Goal: Task Accomplishment & Management: Manage account settings

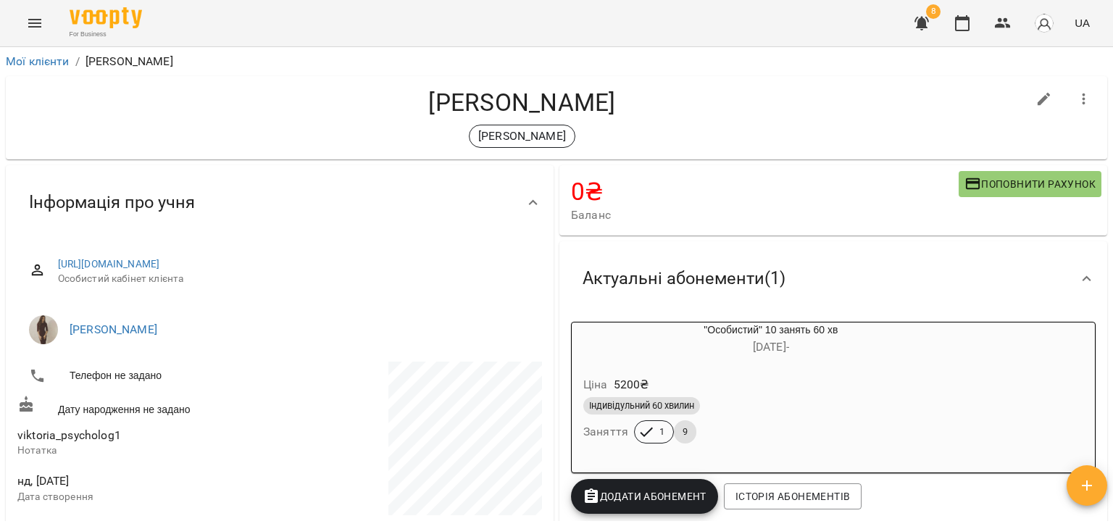
scroll to position [22, 0]
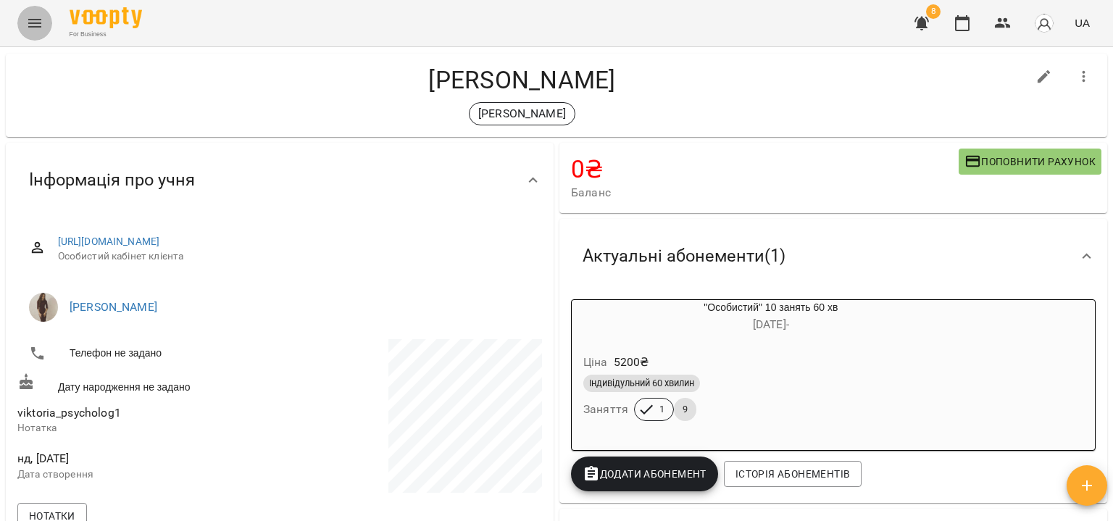
click at [27, 27] on icon "Menu" at bounding box center [34, 22] width 17 height 17
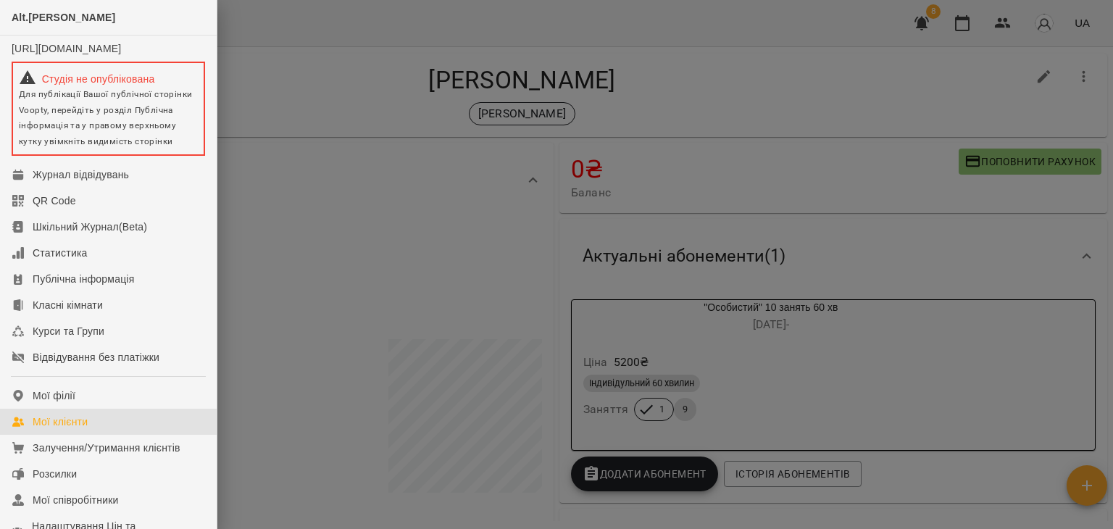
click at [72, 429] on div "Мої клієнти" at bounding box center [60, 421] width 55 height 14
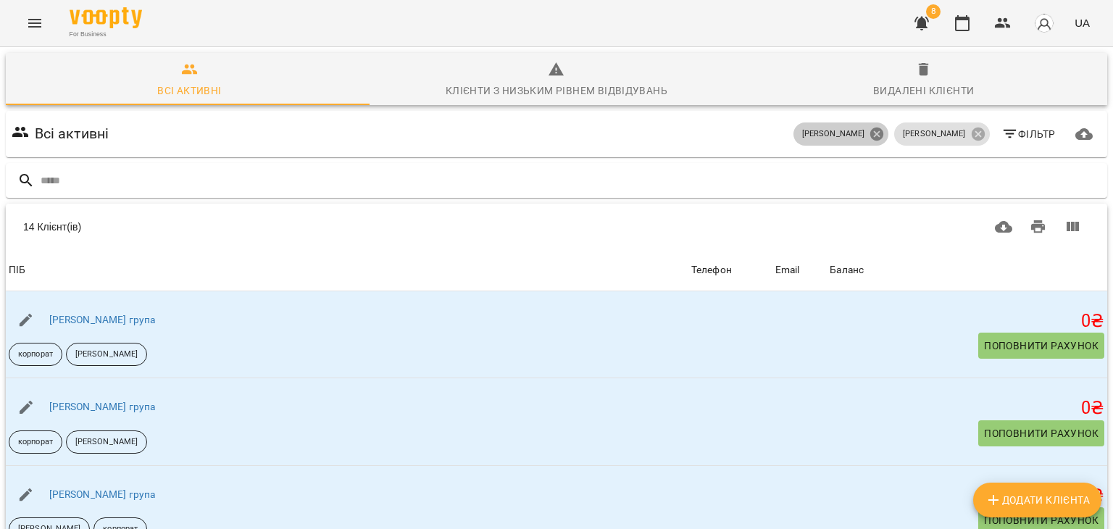
click at [883, 132] on icon at bounding box center [876, 134] width 13 height 13
click at [971, 135] on icon at bounding box center [977, 134] width 13 height 13
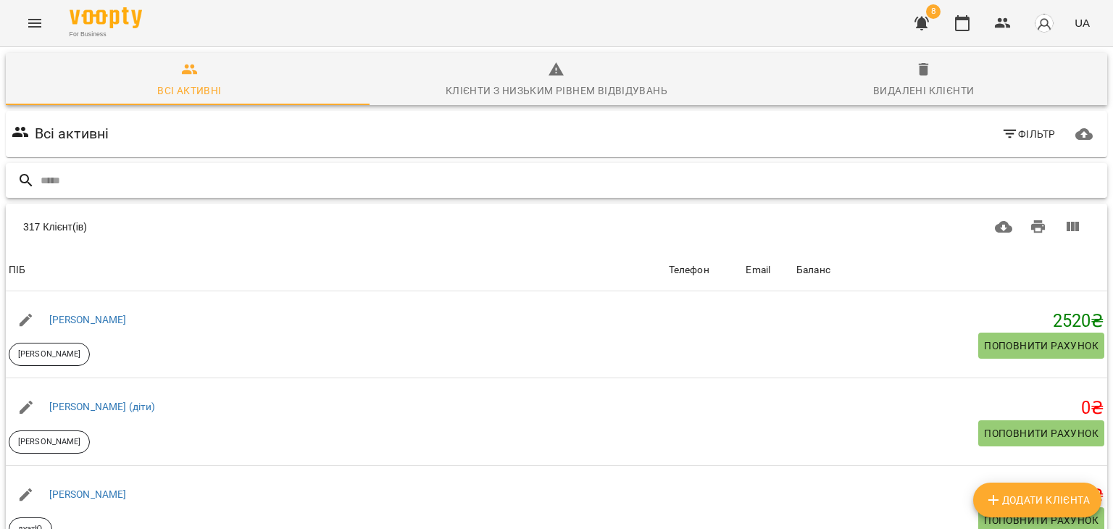
click at [302, 180] on input "text" at bounding box center [571, 181] width 1061 height 24
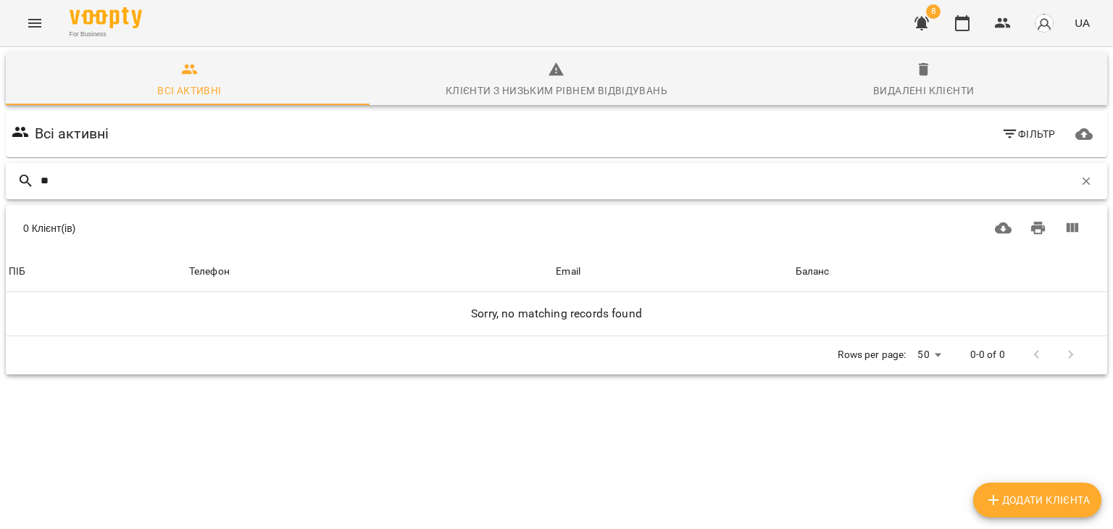
type input "*"
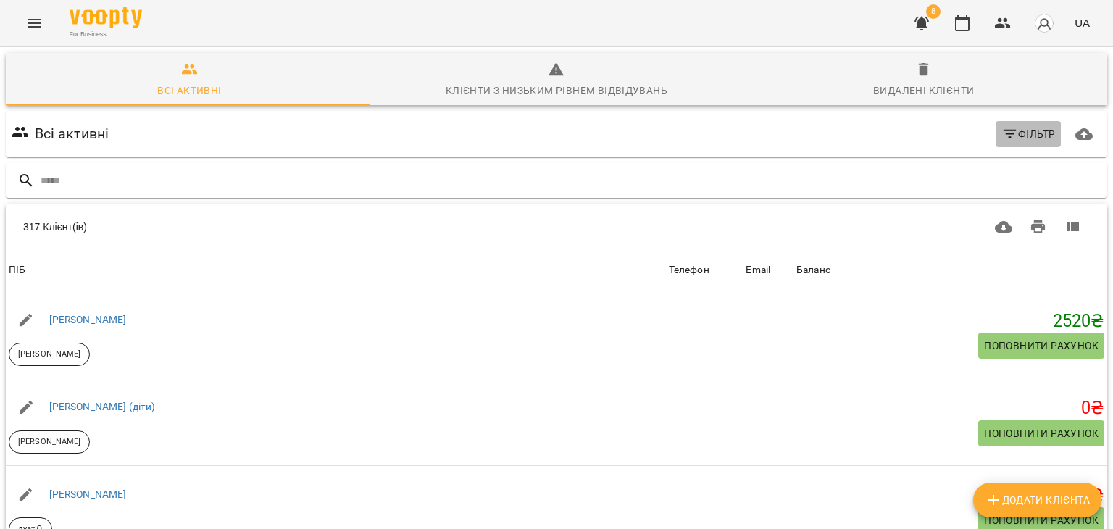
click at [1023, 131] on span "Фільтр" at bounding box center [1028, 133] width 54 height 17
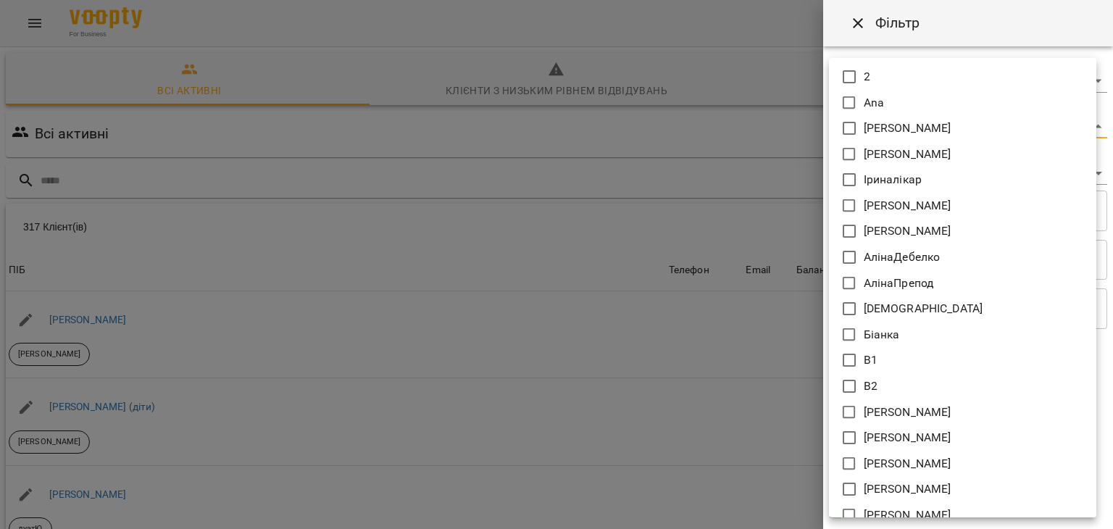
click at [890, 126] on body "For Business 8 UA Всі активні Клієнти з низьким рівнем відвідувань Видалені клі…" at bounding box center [556, 378] width 1113 height 757
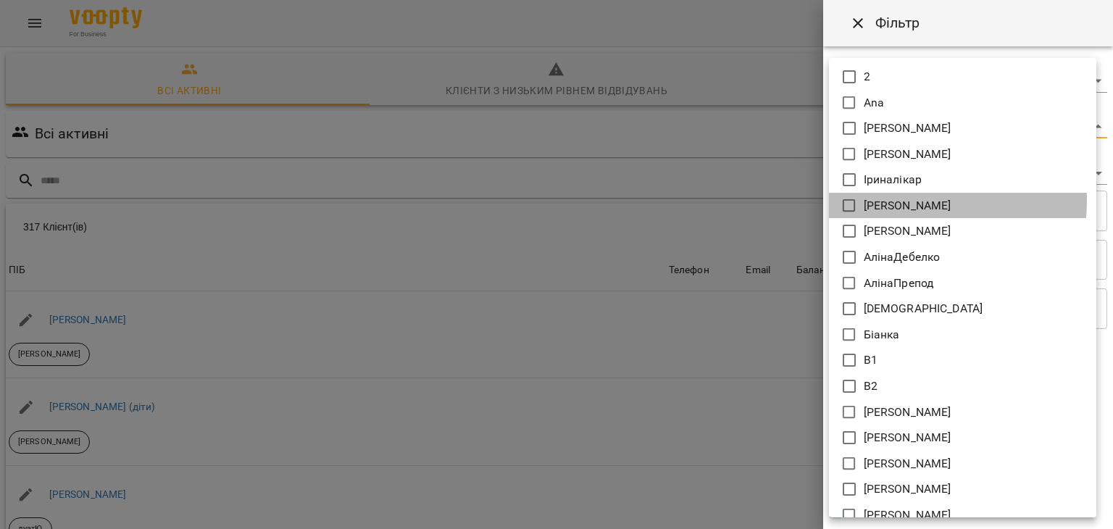
click at [904, 201] on p "[PERSON_NAME]" at bounding box center [908, 205] width 88 height 17
type input "*******"
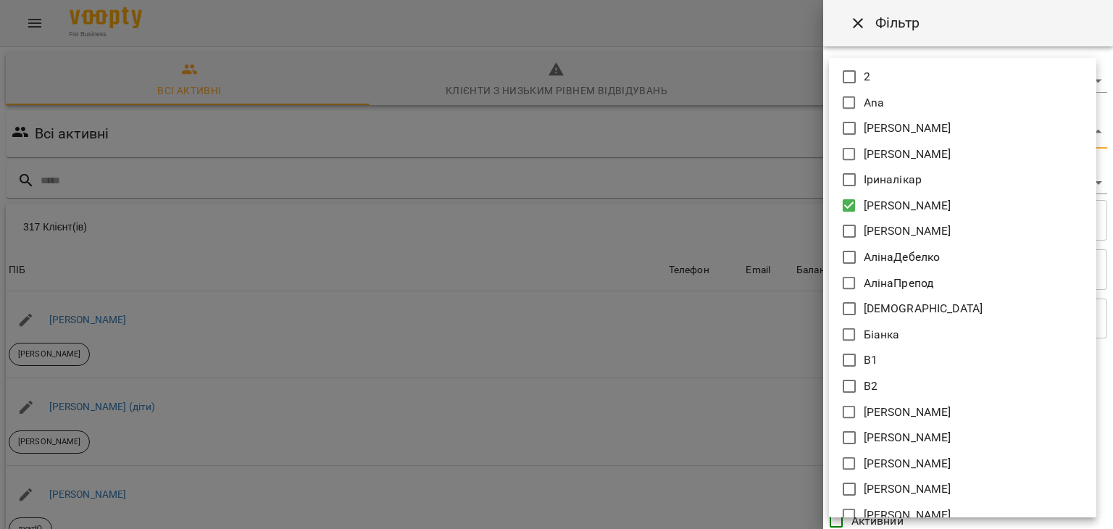
click at [712, 212] on div at bounding box center [556, 264] width 1113 height 529
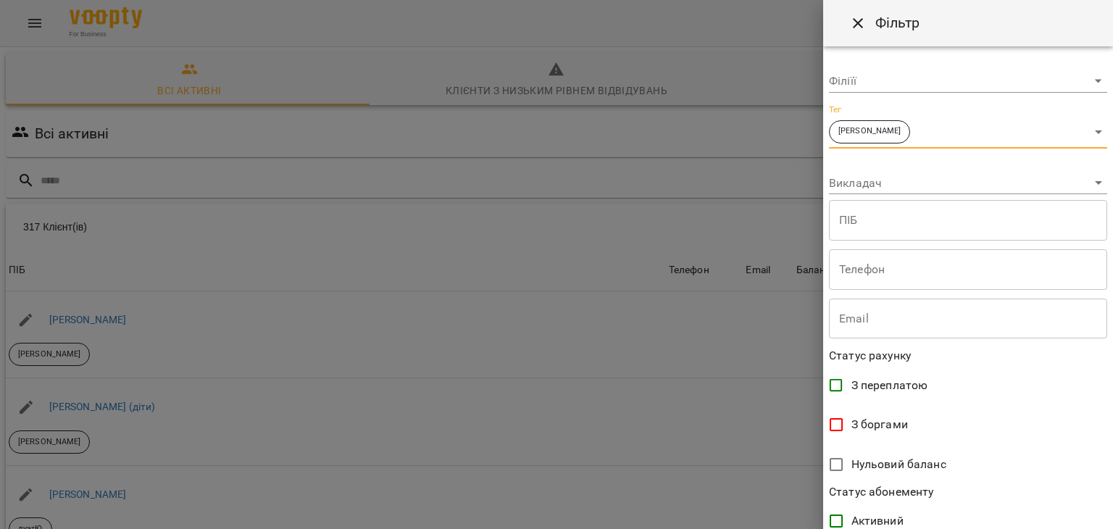
click at [871, 189] on body "For Business 8 UA Всі активні Клієнти з низьким рівнем відвідувань Видалені клі…" at bounding box center [556, 378] width 1113 height 757
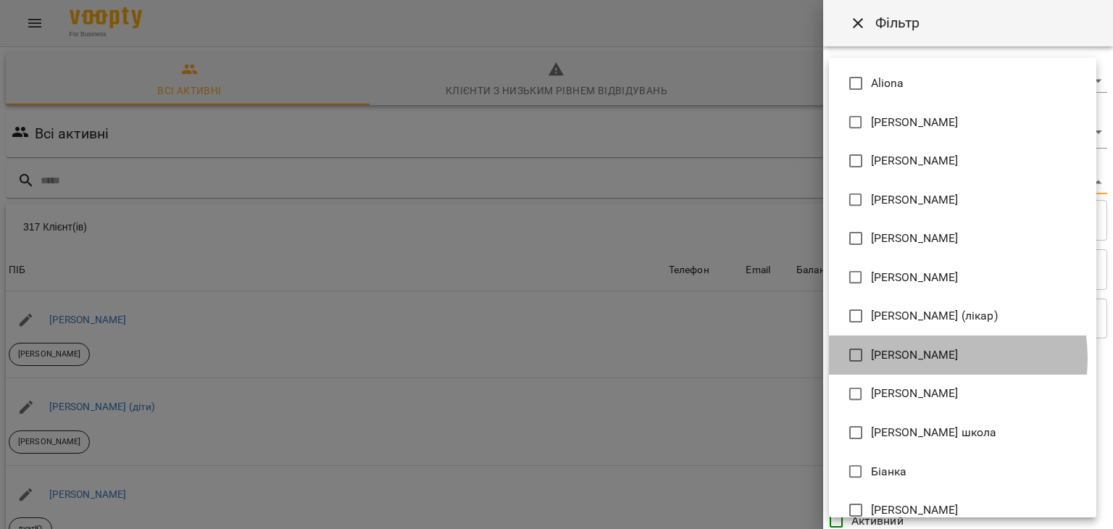
click at [920, 358] on li "[PERSON_NAME]" at bounding box center [962, 355] width 267 height 39
type input "**********"
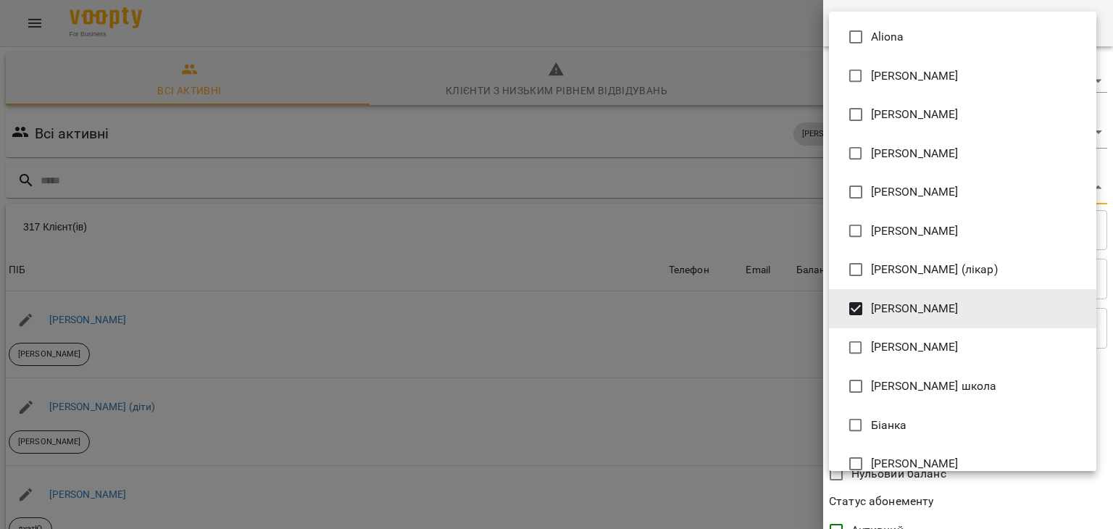
click at [729, 369] on div at bounding box center [556, 264] width 1113 height 529
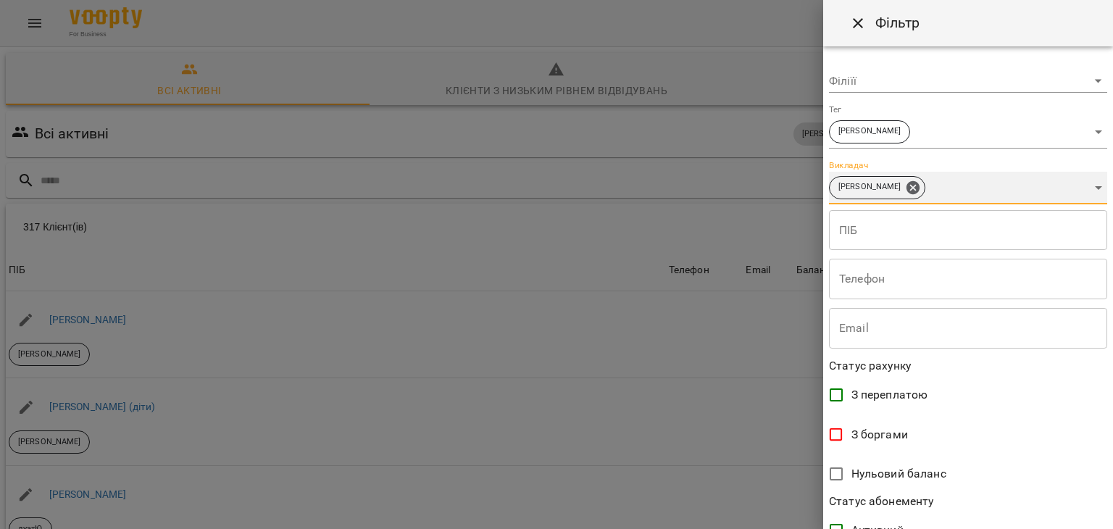
scroll to position [297, 0]
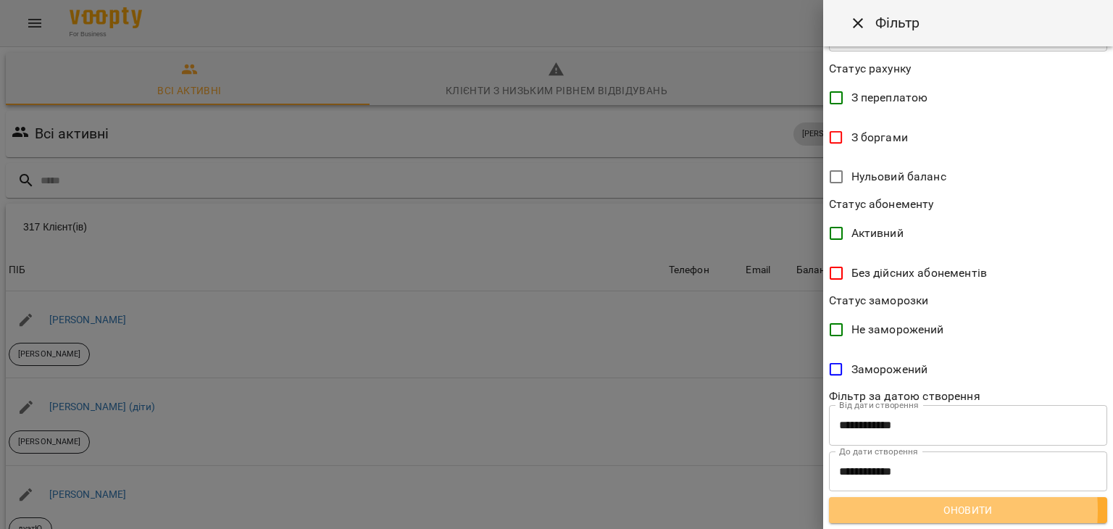
click at [913, 510] on span "Оновити" at bounding box center [968, 509] width 255 height 17
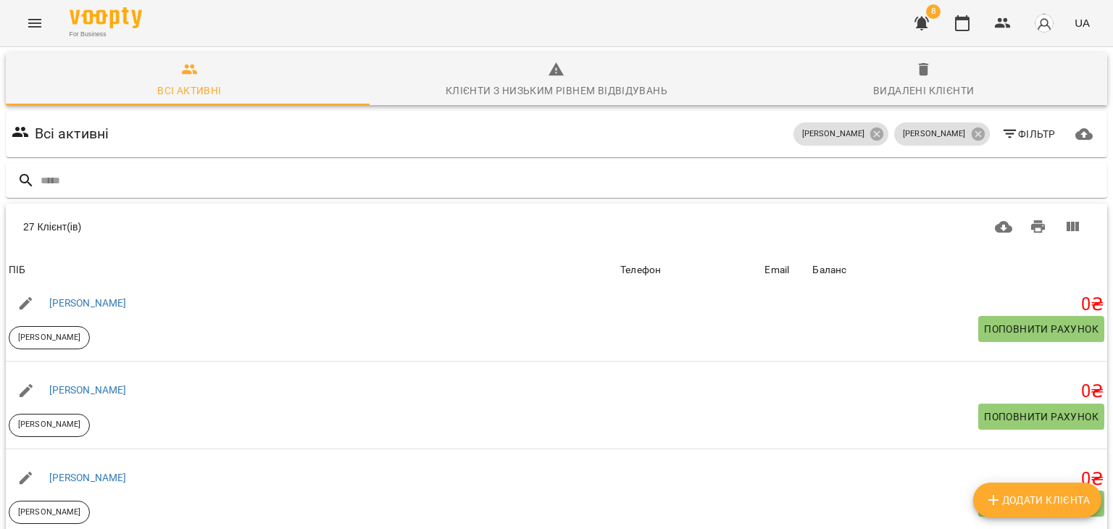
scroll to position [454, 0]
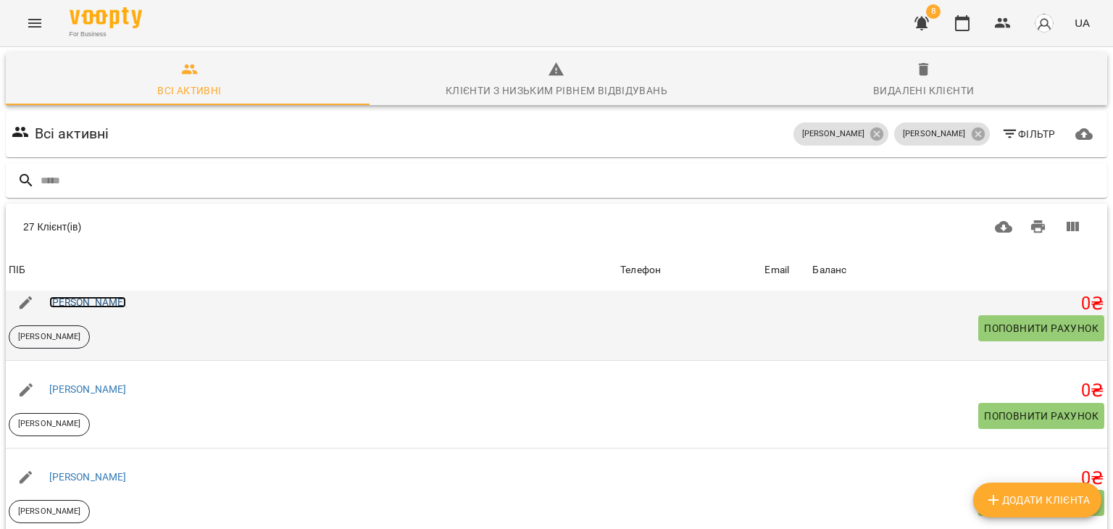
click at [127, 300] on link "[PERSON_NAME]" at bounding box center [88, 302] width 78 height 12
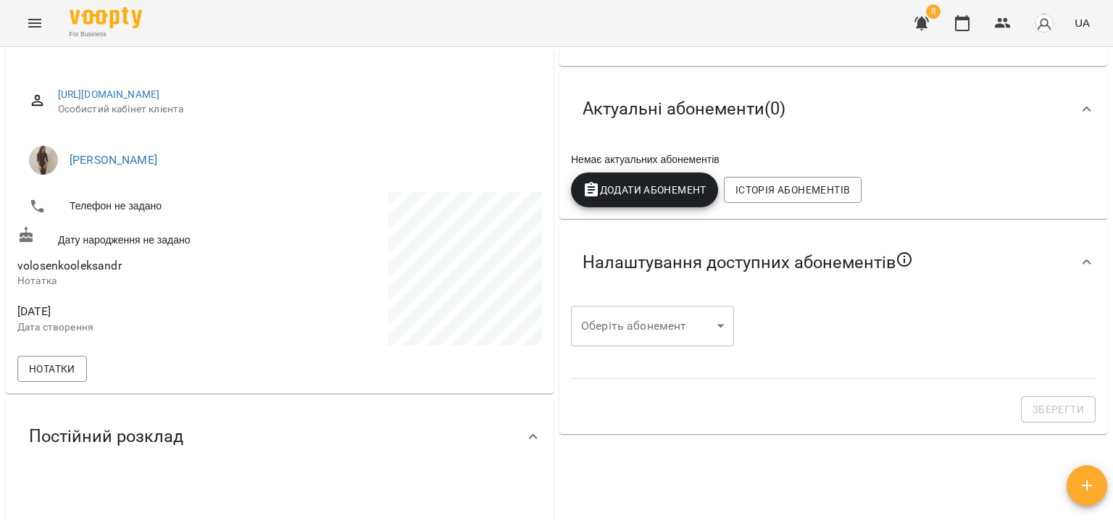
scroll to position [104, 0]
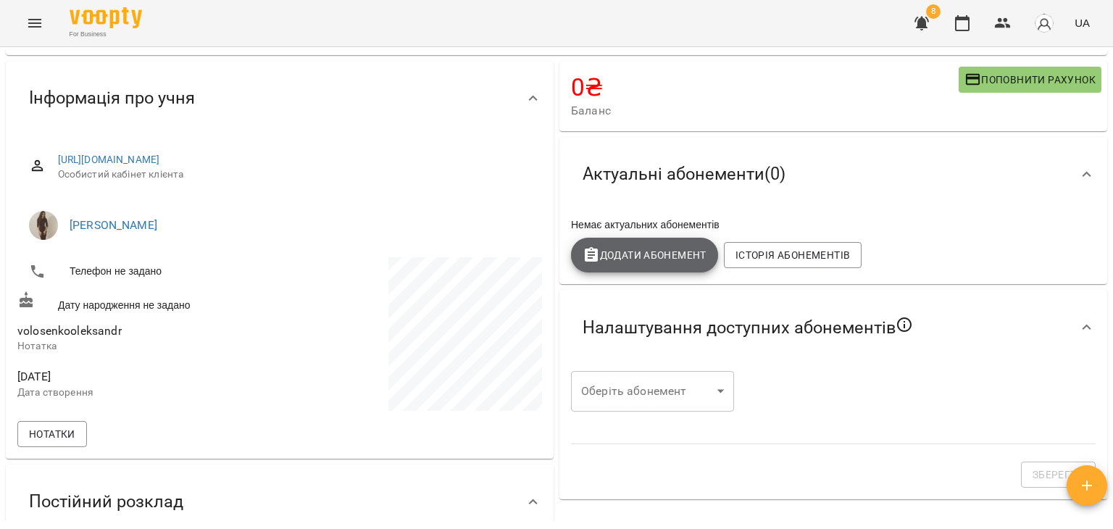
click at [637, 252] on span "Додати Абонемент" at bounding box center [645, 254] width 124 height 17
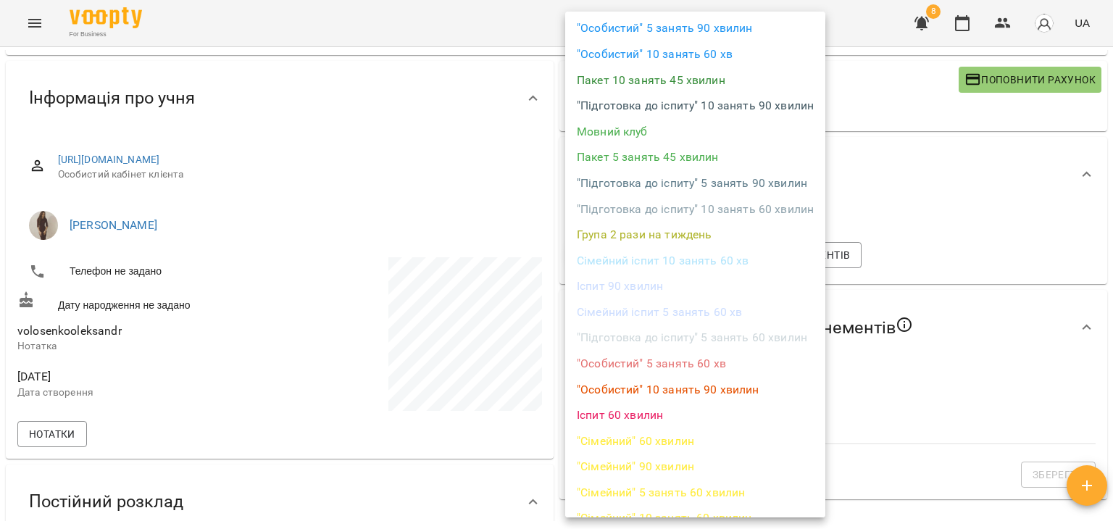
scroll to position [188, 0]
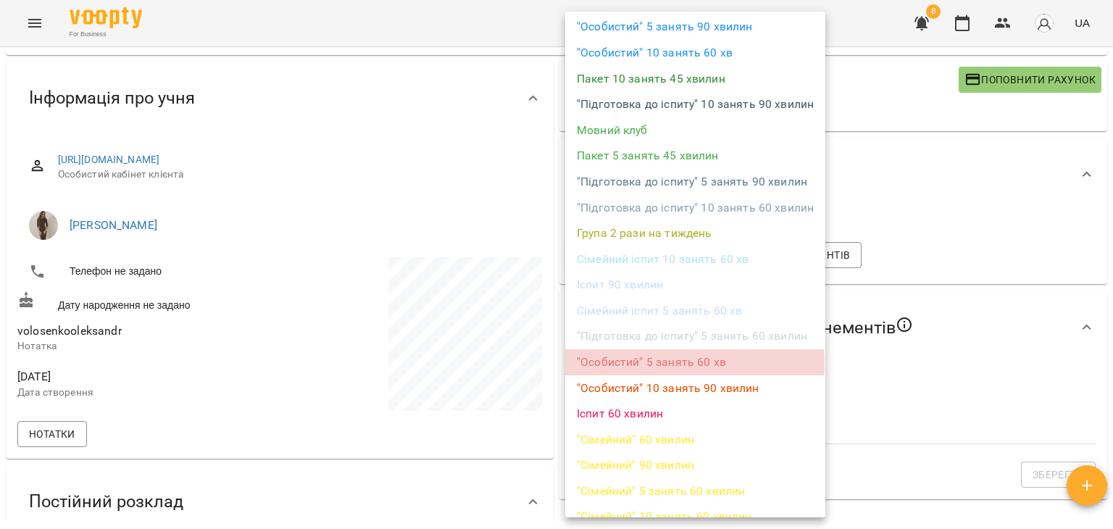
click at [677, 364] on li ""Особистий" 5 занять 60 хв" at bounding box center [695, 362] width 260 height 26
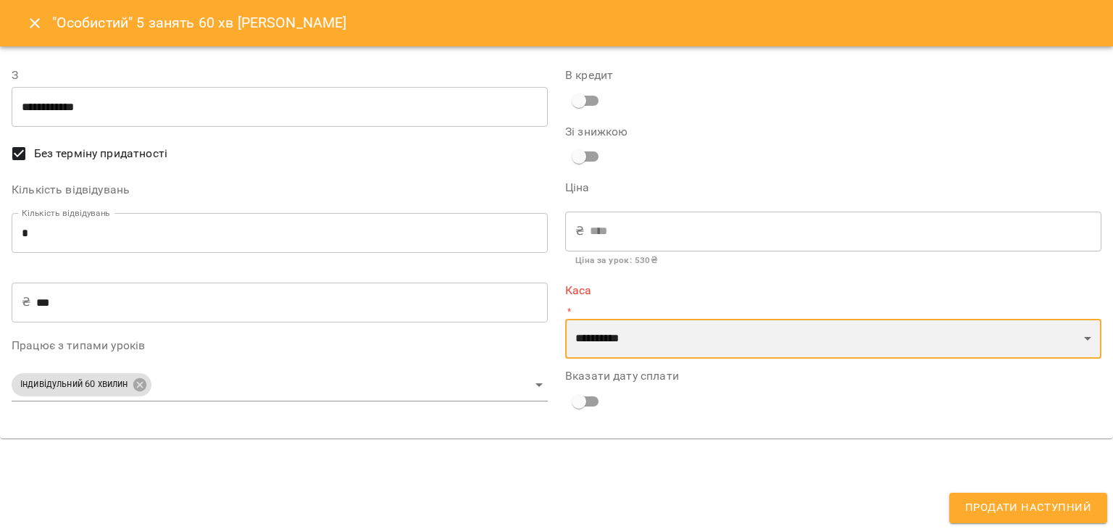
click at [616, 349] on select "**********" at bounding box center [833, 339] width 536 height 41
click at [565, 319] on select "**********" at bounding box center [833, 339] width 536 height 41
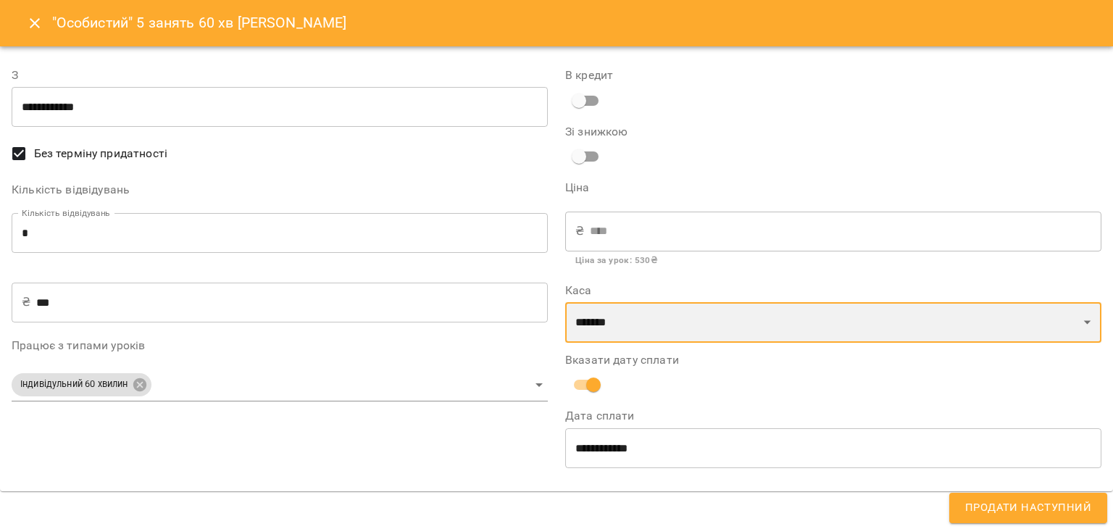
click at [585, 322] on select "**********" at bounding box center [833, 322] width 536 height 41
select select "******"
click at [565, 302] on select "**********" at bounding box center [833, 322] width 536 height 41
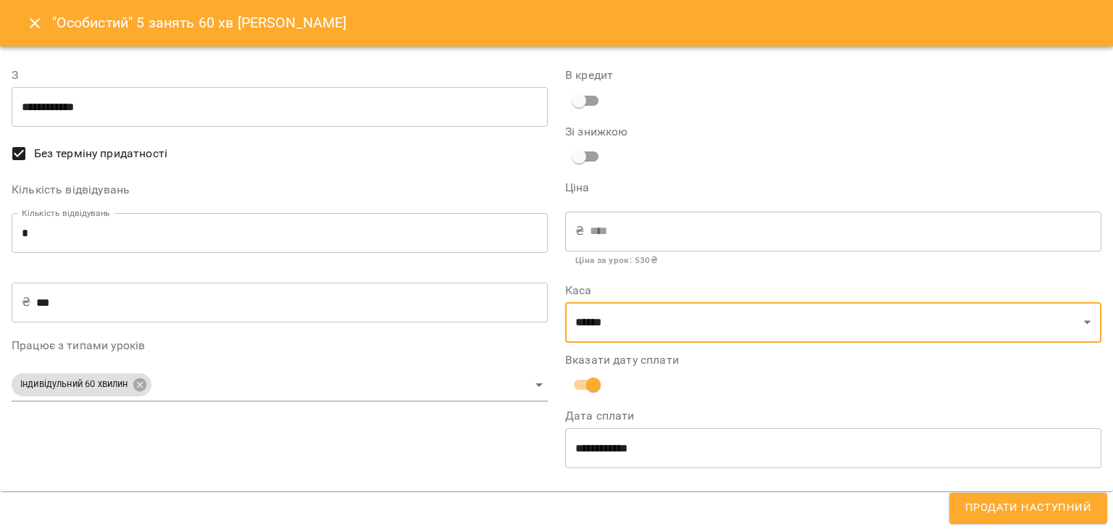
click at [1008, 507] on span "Продати наступний" at bounding box center [1028, 508] width 126 height 19
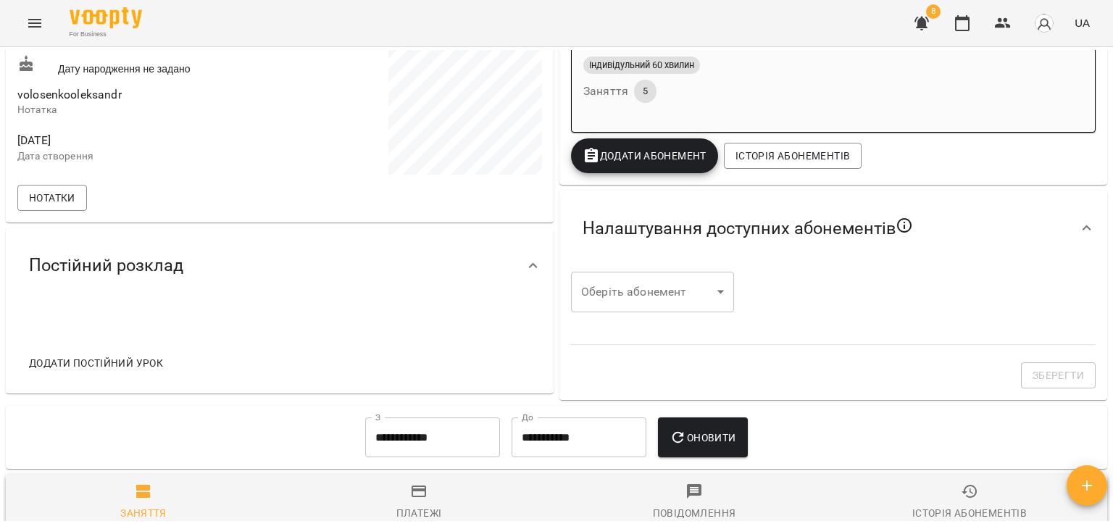
scroll to position [0, 0]
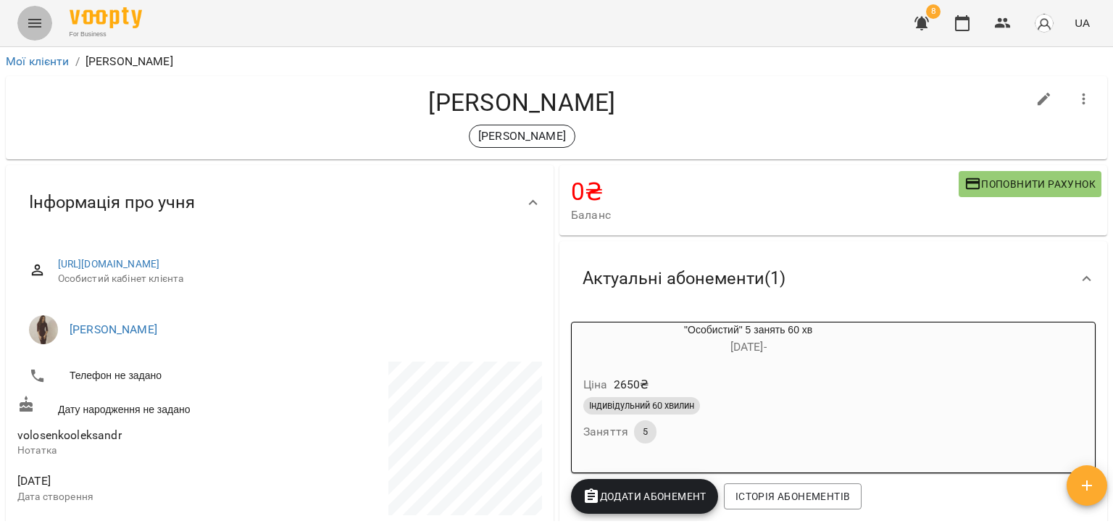
click at [39, 10] on button "Menu" at bounding box center [34, 23] width 35 height 35
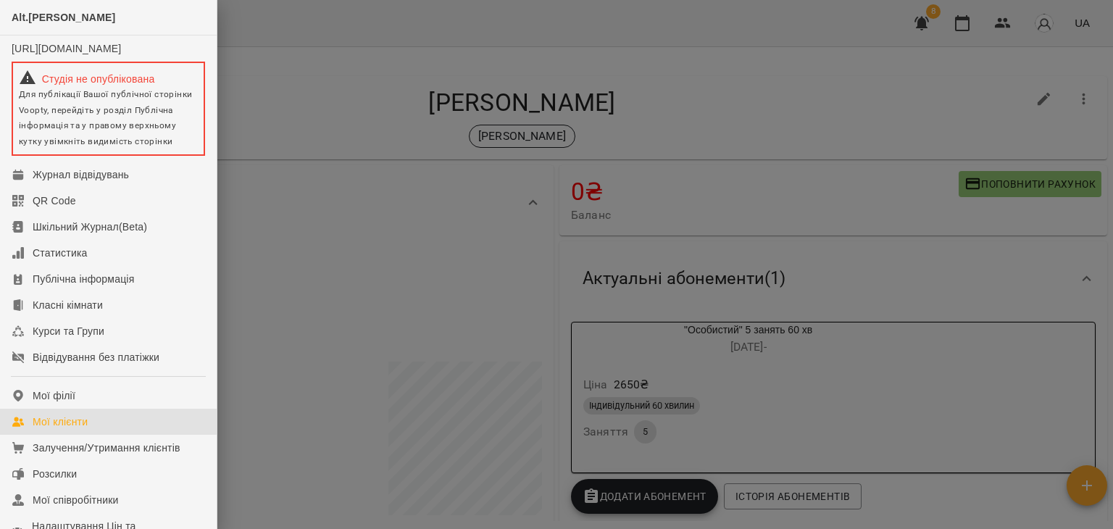
click at [90, 435] on link "Мої клієнти" at bounding box center [108, 422] width 217 height 26
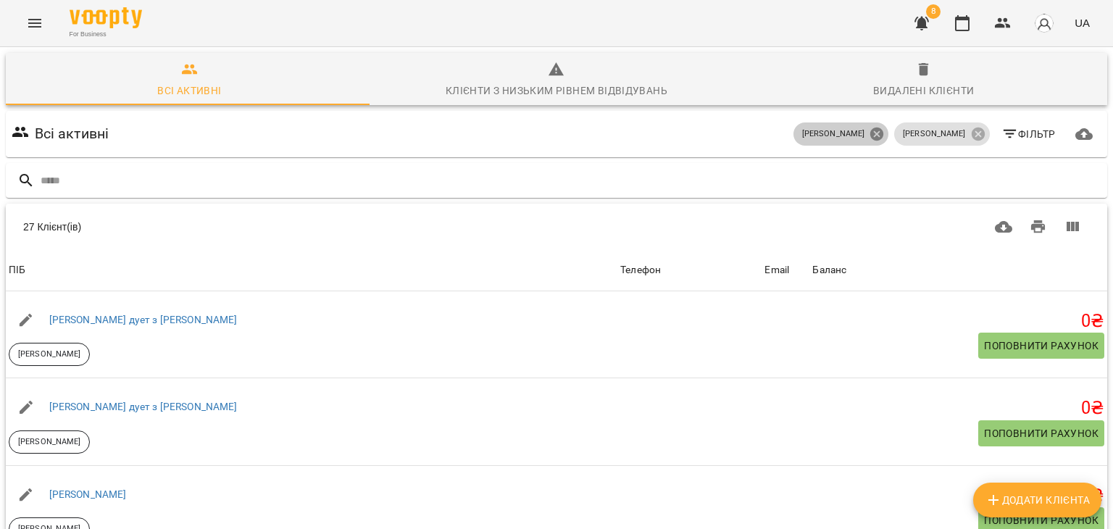
click at [883, 140] on icon at bounding box center [876, 134] width 13 height 13
click at [970, 133] on icon at bounding box center [978, 134] width 16 height 16
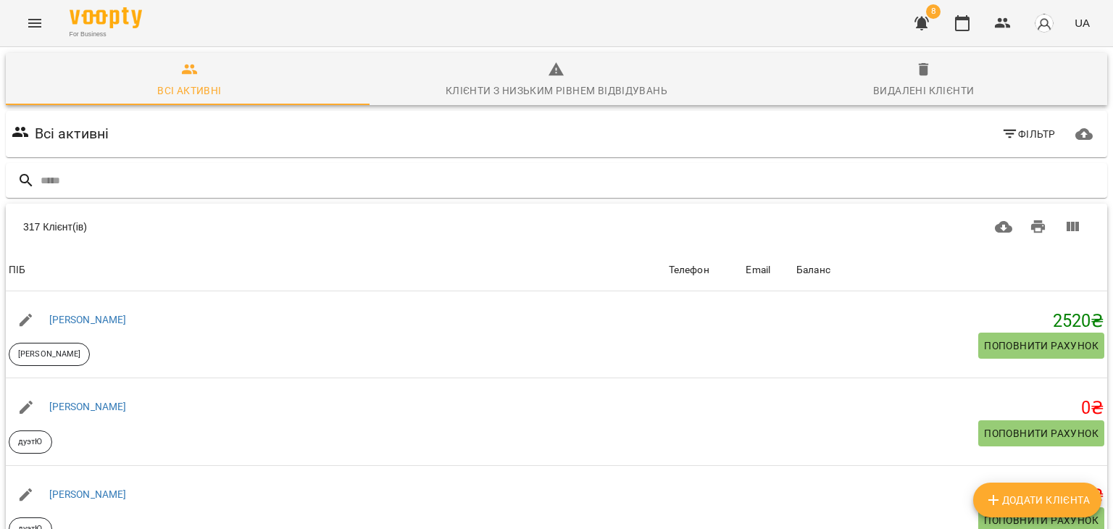
click at [121, 199] on div at bounding box center [556, 180] width 1107 height 41
click at [102, 175] on input "text" at bounding box center [571, 181] width 1061 height 24
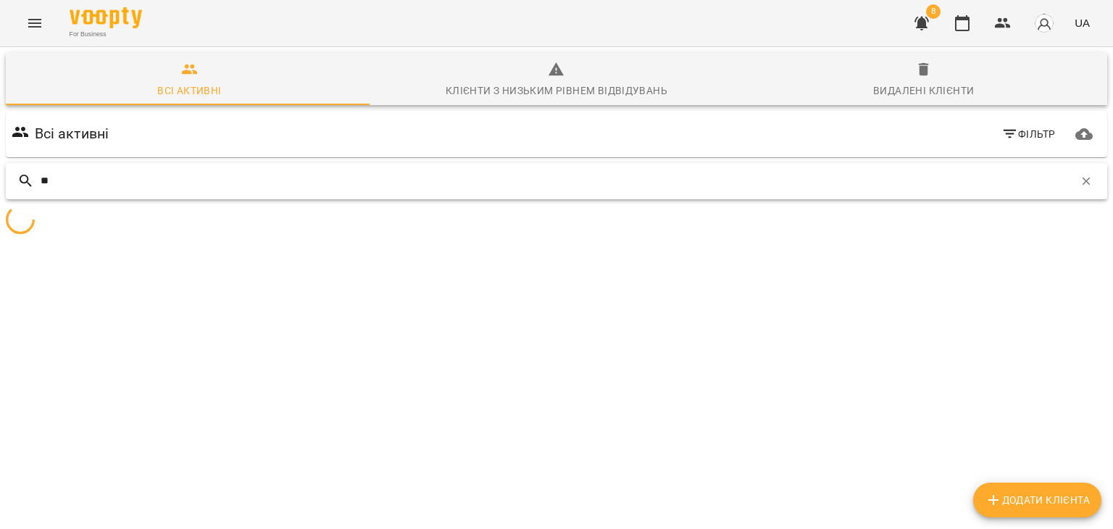
type input "*"
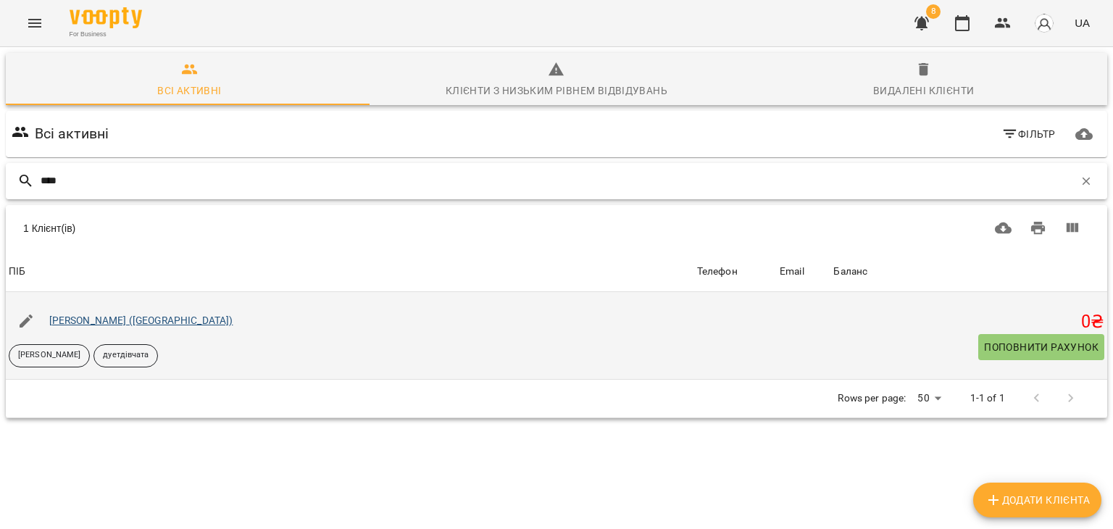
type input "****"
click at [109, 322] on link "[PERSON_NAME] ([GEOGRAPHIC_DATA])" at bounding box center [141, 320] width 184 height 12
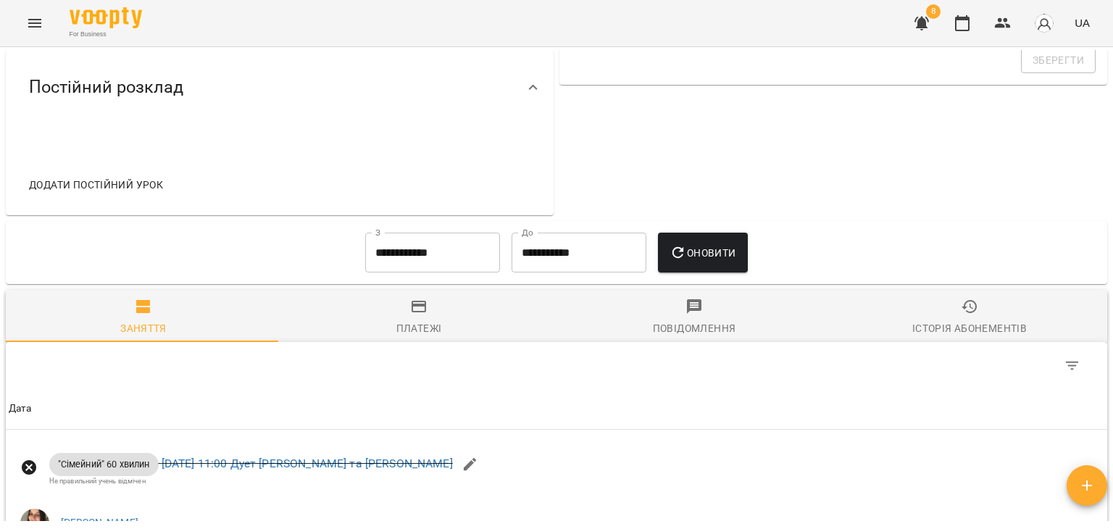
scroll to position [510, 0]
